Goal: Participate in discussion: Engage in conversation with other users on a specific topic

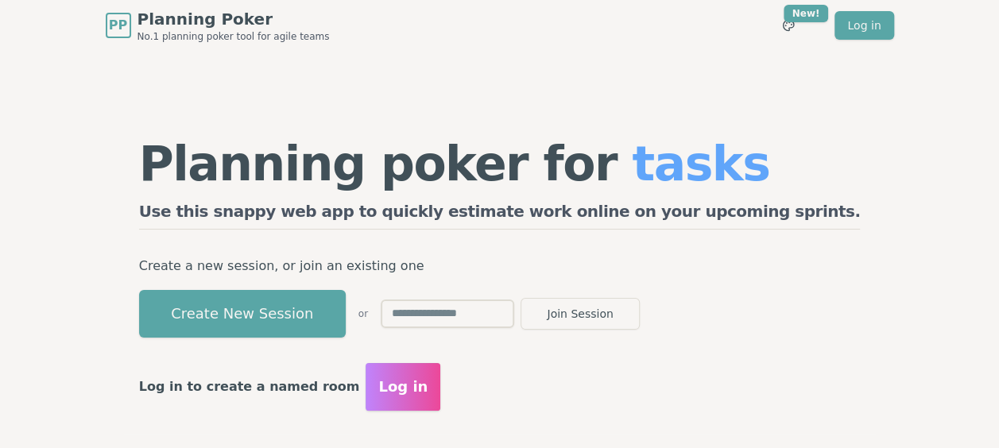
click at [489, 314] on input "text" at bounding box center [447, 313] width 133 height 29
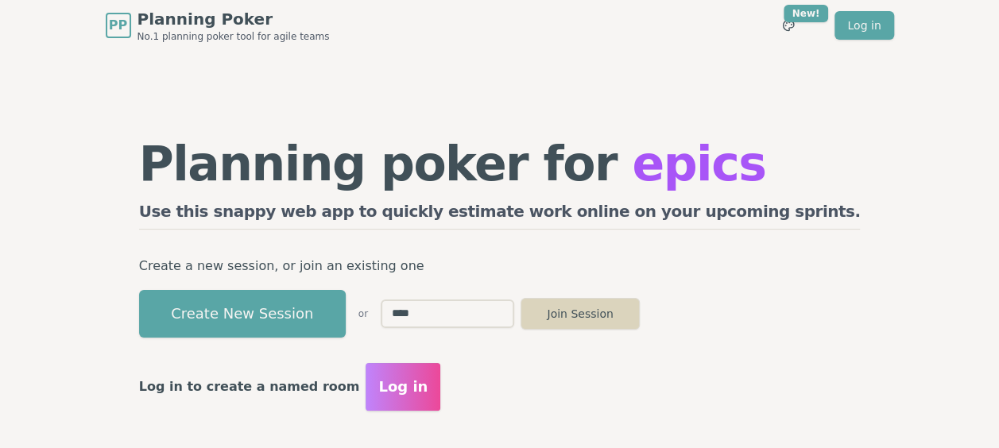
type input "****"
click at [640, 304] on button "Join Session" at bounding box center [579, 314] width 119 height 32
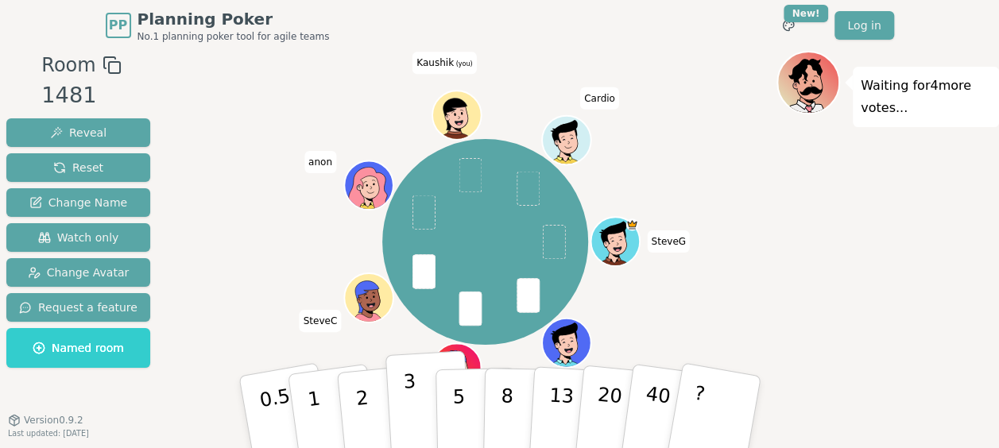
click at [416, 408] on button "3" at bounding box center [428, 412] width 87 height 124
click at [412, 378] on p "3" at bounding box center [410, 413] width 17 height 87
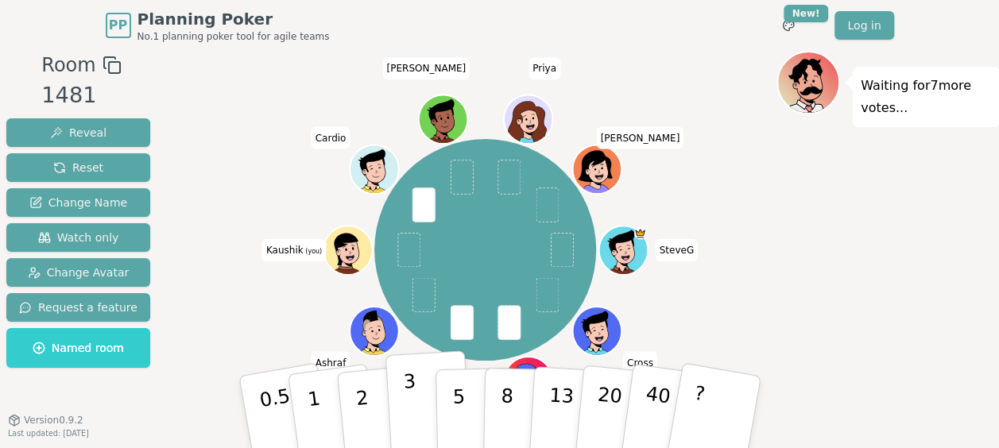
click at [410, 410] on p "3" at bounding box center [410, 413] width 17 height 87
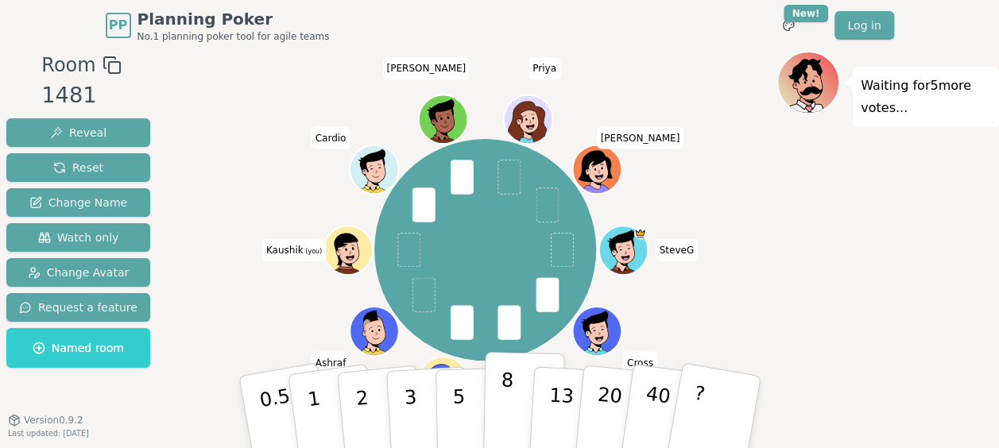
click at [496, 393] on button "8" at bounding box center [523, 412] width 82 height 121
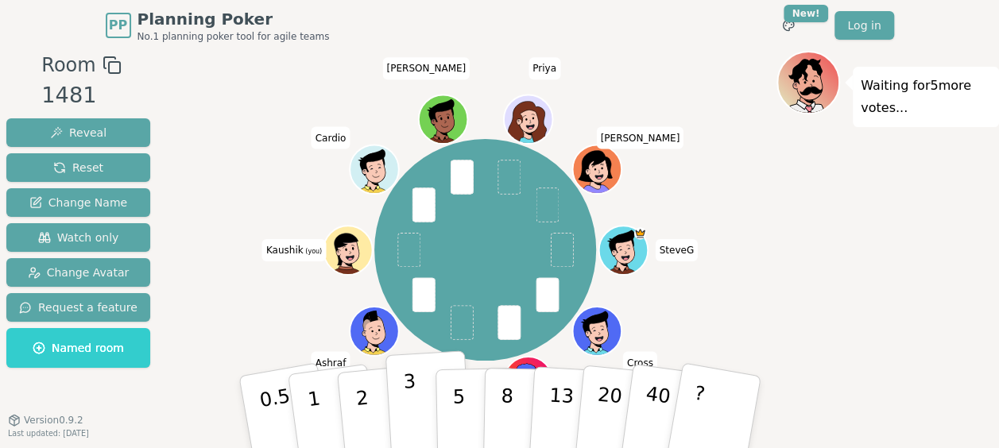
click at [408, 399] on p "3" at bounding box center [410, 413] width 17 height 87
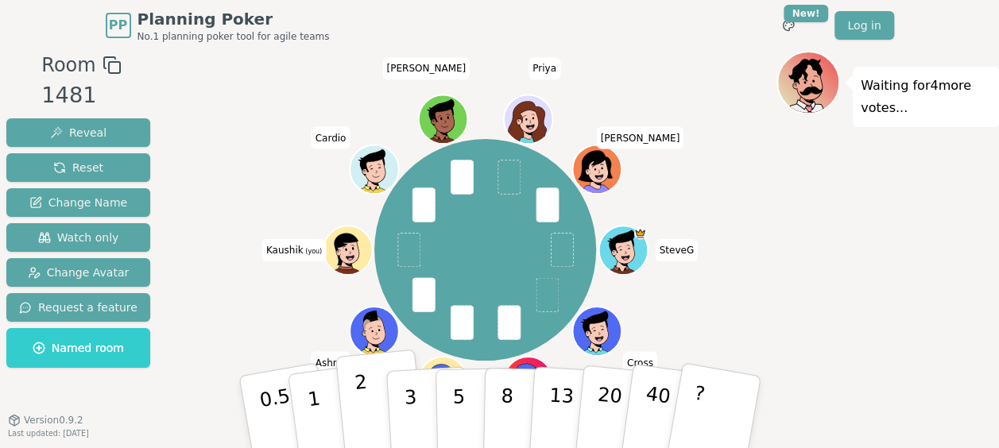
click at [361, 397] on p "2" at bounding box center [363, 414] width 21 height 87
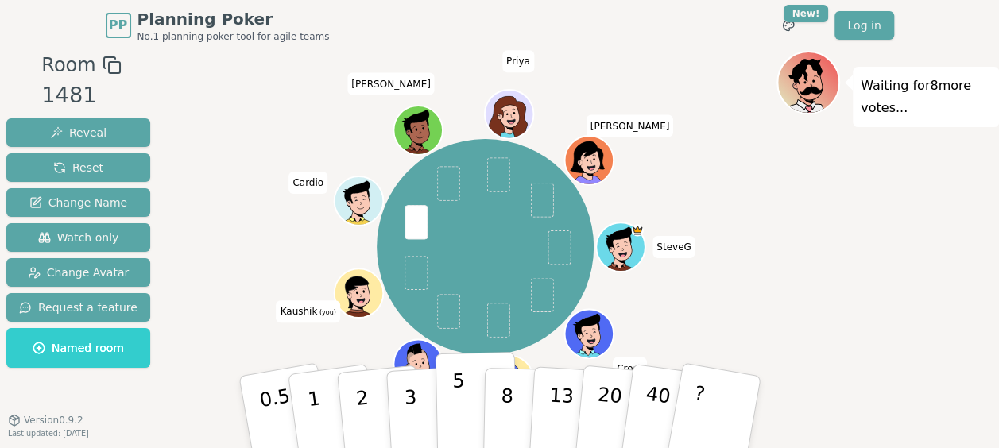
click at [464, 396] on button "5" at bounding box center [476, 412] width 82 height 121
